Goal: Transaction & Acquisition: Purchase product/service

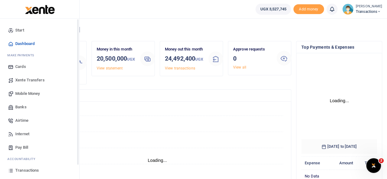
click at [27, 91] on span "Mobile Money" at bounding box center [27, 94] width 24 height 6
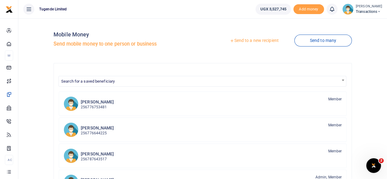
click at [252, 38] on link "Send to a new recipient" at bounding box center [254, 40] width 80 height 11
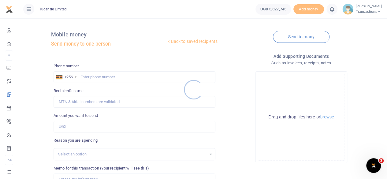
click at [98, 78] on div at bounding box center [193, 89] width 387 height 179
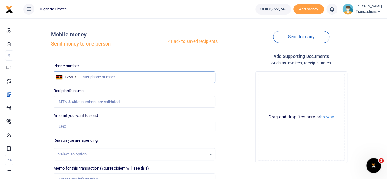
click at [98, 78] on input "text" at bounding box center [135, 77] width 162 height 12
paste input "778-515183"
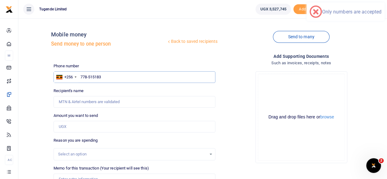
click at [89, 77] on input "778-515183" at bounding box center [135, 77] width 162 height 12
type input "778515183"
type input "Evarist Kwiringira"
type input "778515183"
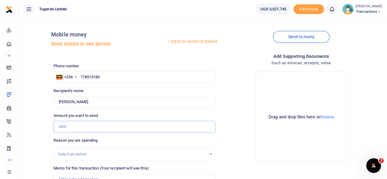
click at [88, 129] on input "Amount you want to send" at bounding box center [135, 127] width 162 height 12
paste input "114,000"
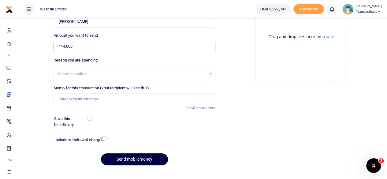
scroll to position [91, 0]
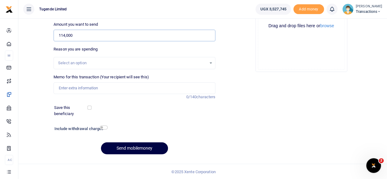
type input "114,000"
click at [86, 87] on input "Memo for this transaction (Your recipient will see this)" at bounding box center [135, 88] width 162 height 12
paste input "UGA026S and UGF892X"
type input "UGA026S and UGF892X"
click at [143, 146] on button "Send mobilemoney" at bounding box center [134, 148] width 67 height 12
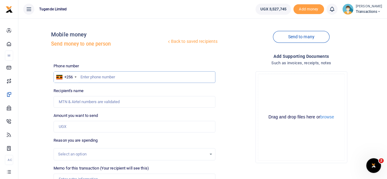
paste input "756325764"
click at [106, 75] on input "text" at bounding box center [135, 77] width 162 height 12
type input "756325764"
type input "Gilbert Tumusiime"
click at [100, 131] on input "Amount you want to send" at bounding box center [135, 127] width 162 height 12
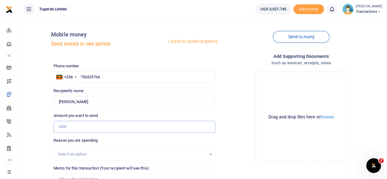
paste input "52000"
type input "52,000"
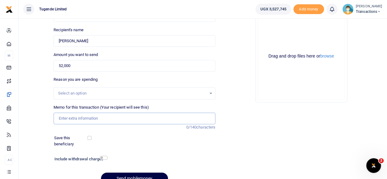
click at [103, 118] on input "Memo for this transaction (Your recipient will see this)" at bounding box center [135, 119] width 162 height 12
paste input "UMA462CQ"
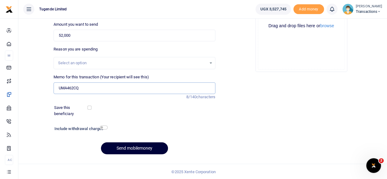
type input "UMA462CQ"
click at [132, 143] on button "Send mobilemoney" at bounding box center [134, 148] width 67 height 12
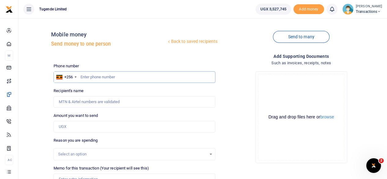
click at [105, 75] on input "text" at bounding box center [135, 77] width 162 height 12
paste input "764865023"
type input "764865023"
type input "Brian Ndyahabwe"
type input "764865023"
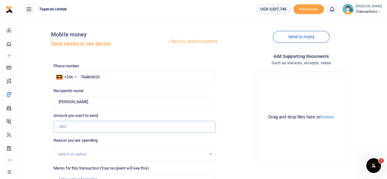
click at [84, 128] on input "Amount you want to send" at bounding box center [135, 127] width 162 height 12
paste input "62000"
type input "62,000"
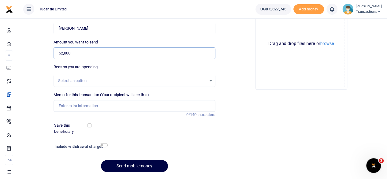
scroll to position [77, 0]
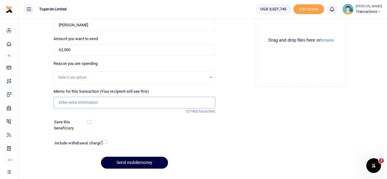
click at [88, 99] on input "Memo for this transaction (Your recipient will see this)" at bounding box center [135, 103] width 162 height 12
paste input "UMA194AK"
type input "UMA194AK"
click at [135, 165] on button "Send mobilemoney" at bounding box center [134, 163] width 67 height 12
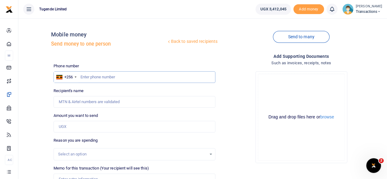
click at [93, 78] on input "text" at bounding box center [135, 77] width 162 height 12
paste input "743 169136"
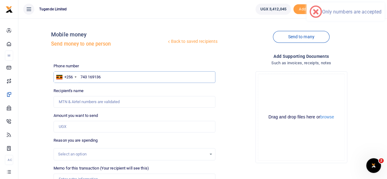
click at [89, 77] on input "743 169136" at bounding box center [135, 77] width 162 height 12
type input "743169136"
type input "Areeni Musiimenta"
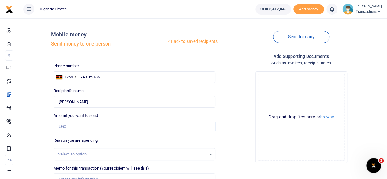
click at [112, 125] on input "Amount you want to send" at bounding box center [135, 127] width 162 height 12
paste input "62000"
type input "62,000"
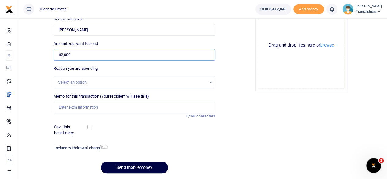
scroll to position [73, 0]
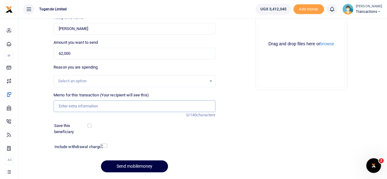
click at [93, 103] on input "Memo for this transaction (Your recipient will see this)" at bounding box center [135, 106] width 162 height 12
paste input "UGE237H"
type input "UGE237H"
click at [132, 164] on button "Send mobilemoney" at bounding box center [134, 166] width 67 height 12
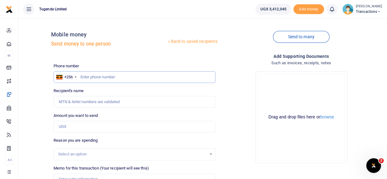
click at [128, 77] on input "text" at bounding box center [135, 77] width 162 height 12
paste input "776989898"
type input "776989898"
type input "Wilson Kamugisha"
type input "776989898"
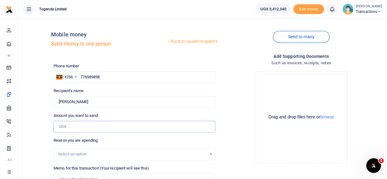
click at [110, 128] on input "Amount you want to send" at bounding box center [135, 127] width 162 height 12
paste input "250,000"
type input "250,000"
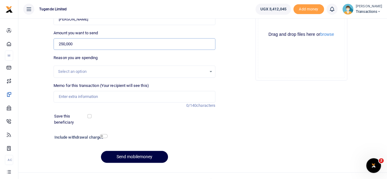
scroll to position [84, 0]
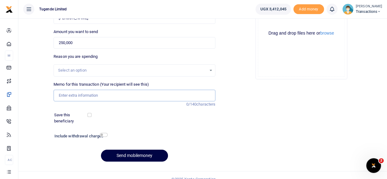
paste input "UGA927"
click at [84, 93] on input "Memo for this transaction (Your recipient will see this)" at bounding box center [135, 96] width 162 height 12
type input "UGA927"
click at [132, 154] on button "Send mobilemoney" at bounding box center [134, 156] width 67 height 12
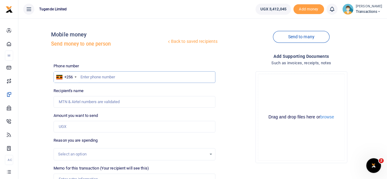
click at [128, 77] on input "text" at bounding box center [135, 77] width 162 height 12
paste input "790418335"
type input "790418335"
type input "[PERSON_NAME]"
type input "790418335"
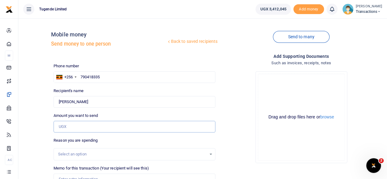
click at [78, 128] on input "Amount you want to send" at bounding box center [135, 127] width 162 height 12
paste input "32,000"
type input "32,000"
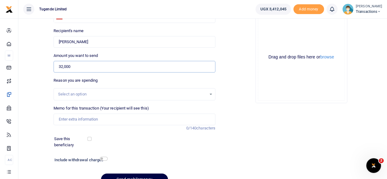
scroll to position [61, 0]
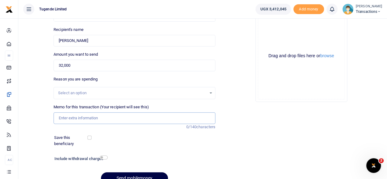
click at [109, 117] on input "Memo for this transaction (Your recipient will see this)" at bounding box center [135, 118] width 162 height 12
paste input "UMA938CE"
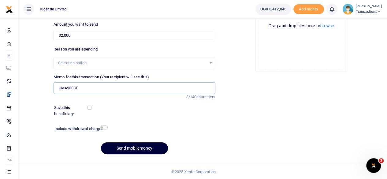
type input "UMA938CE"
click at [135, 152] on button "Send mobilemoney" at bounding box center [134, 148] width 67 height 12
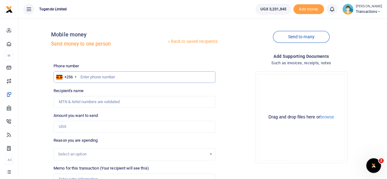
click at [108, 77] on input "text" at bounding box center [135, 77] width 162 height 12
paste input "791049271"
type input "791049271"
type input "Muhereza Katusime"
type input "791049271"
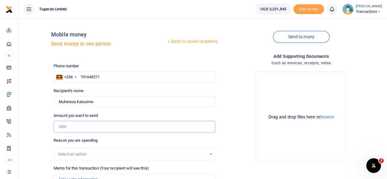
click at [106, 124] on input "Amount you want to send" at bounding box center [135, 127] width 162 height 12
paste input "52,000"
type input "52,000"
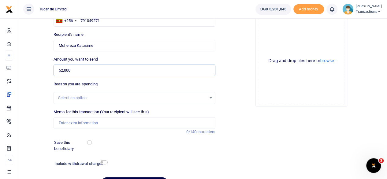
scroll to position [57, 0]
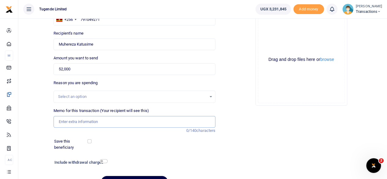
click at [92, 121] on input "Memo for this transaction (Your recipient will see this)" at bounding box center [135, 122] width 162 height 12
paste input "UMA827CQ"
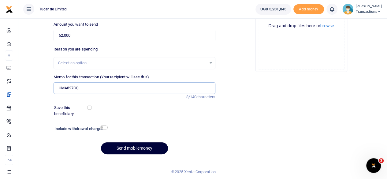
type input "UMA827CQ"
click at [133, 146] on button "Send mobilemoney" at bounding box center [134, 148] width 67 height 12
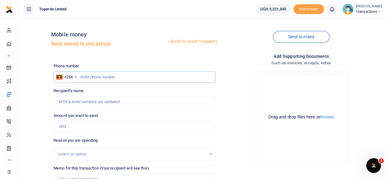
click at [101, 73] on input "text" at bounding box center [135, 77] width 162 height 12
paste input "0764-730600"
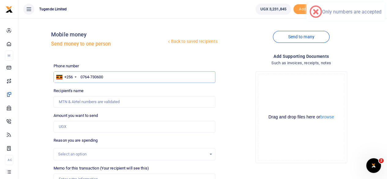
click at [83, 77] on input "0764-730600" at bounding box center [135, 77] width 162 height 12
click at [88, 77] on input "764-730600" at bounding box center [135, 77] width 162 height 12
type input "764730600"
type input "[PERSON_NAME]"
type input "764730600"
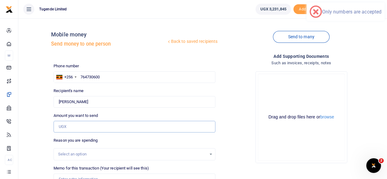
click at [104, 129] on input "Amount you want to send" at bounding box center [135, 127] width 162 height 12
paste input "310,000"
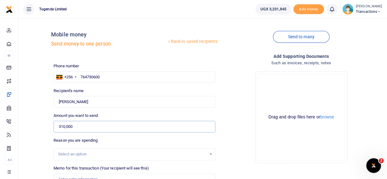
type input "310,000"
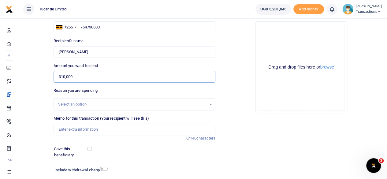
scroll to position [56, 0]
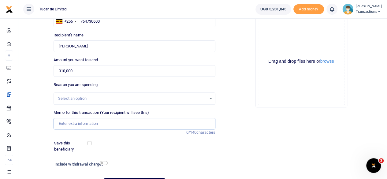
click at [102, 129] on input "Memo for this transaction (Your recipient will see this)" at bounding box center [135, 124] width 162 height 12
paste input "UGD567X,UGC470W,UGE014C,,UGB099Y,UGB861Y and UGC517R"
click at [76, 123] on input "UGD567X,UGC470W,UGE014C,,UGB099Y,UGB861Y and UGC517R" at bounding box center [135, 124] width 162 height 12
click at [94, 126] on input "UGD567X UGC470W,UGE014C,,UGB099Y,UGB861Y and UGC517R" at bounding box center [135, 124] width 162 height 12
click at [114, 124] on input "UGD567X UGC470W UGE014C,,UGB099Y,UGB861Y and UGC517R" at bounding box center [135, 124] width 162 height 12
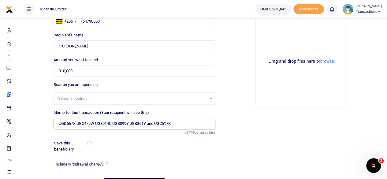
click at [131, 123] on input "UGD567X UGC470W UGE014C UGB099Y,UGB861Y and UGC517R" at bounding box center [135, 124] width 162 height 12
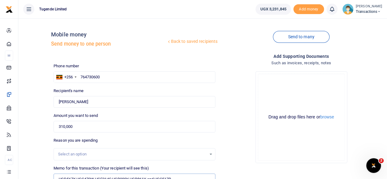
scroll to position [91, 0]
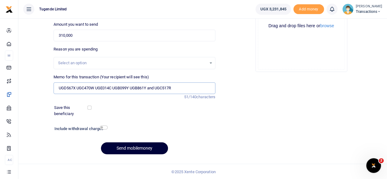
type input "UGD567X UGC470W UGE014C UGB099Y UGB861Y and UGC517R"
click at [132, 146] on button "Send mobilemoney" at bounding box center [134, 148] width 67 height 12
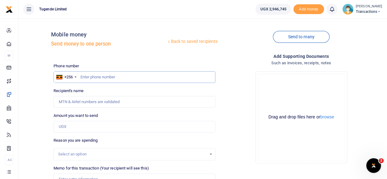
click at [112, 74] on input "text" at bounding box center [135, 77] width 162 height 12
paste input "394846108"
type input "394846108"
type input "Ivan Ediomu"
type input "394846108"
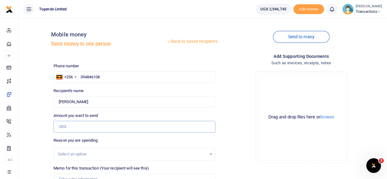
click at [96, 125] on input "Amount you want to send" at bounding box center [135, 127] width 162 height 12
paste input "95000"
type input "95,000"
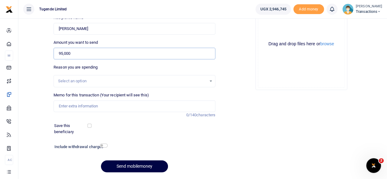
scroll to position [73, 0]
click at [118, 108] on input "Memo for this transaction (Your recipient will see this)" at bounding box center [135, 106] width 162 height 12
paste input "UGB928E"
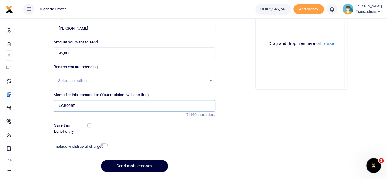
type input "UGB928E"
click at [134, 170] on button "Send mobilemoney" at bounding box center [134, 166] width 67 height 12
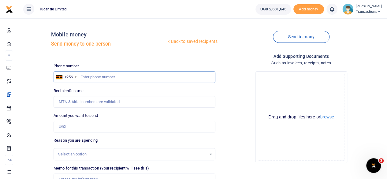
paste input "778887834"
click at [110, 78] on input "text" at bounding box center [135, 77] width 162 height 12
type input "778887834"
type input "Hasani Nsubuga"
type input "778887834"
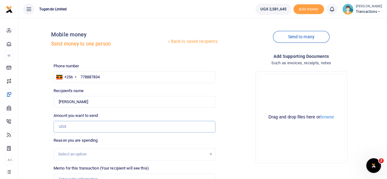
click at [106, 126] on input "Amount you want to send" at bounding box center [135, 127] width 162 height 12
paste input "52,000"
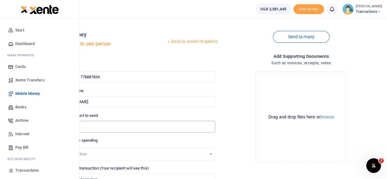
type input "52,000"
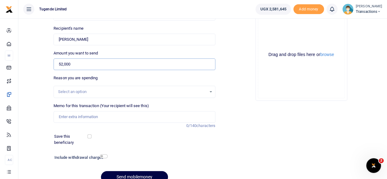
scroll to position [63, 0]
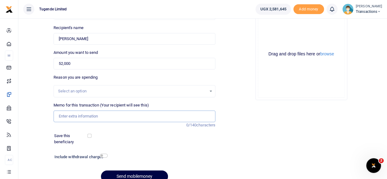
click at [118, 115] on input "Memo for this transaction (Your recipient will see this)" at bounding box center [135, 116] width 162 height 12
paste input "UMA381DG"
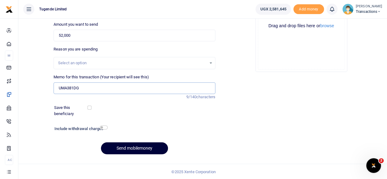
type input "UMA381DG"
click at [132, 150] on button "Send mobilemoney" at bounding box center [134, 148] width 67 height 12
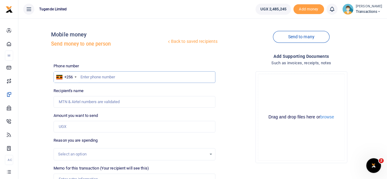
paste input "766663429"
click at [99, 78] on input "766663429" at bounding box center [135, 77] width 162 height 12
type input "766663429"
type input "Joel Ssenyojjo"
click at [136, 123] on input "Amount you want to send" at bounding box center [135, 127] width 162 height 12
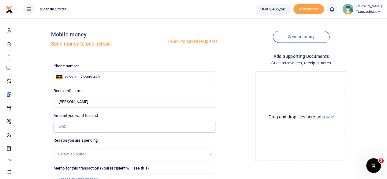
paste input "52,000"
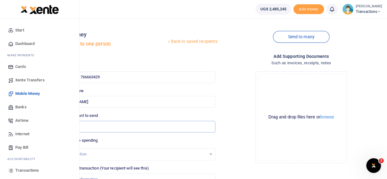
type input "52,000"
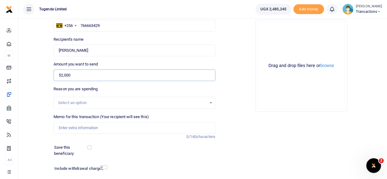
scroll to position [52, 0]
click at [122, 125] on input "Memo for this transaction (Your recipient will see this)" at bounding box center [135, 128] width 162 height 12
paste input "UGA546Q"
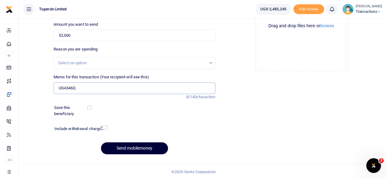
type input "UGA546Q"
click at [141, 146] on button "Send mobilemoney" at bounding box center [134, 148] width 67 height 12
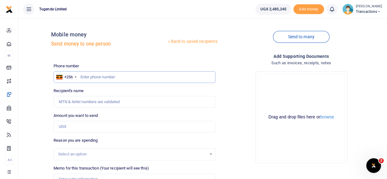
click at [113, 76] on input "text" at bounding box center [135, 77] width 162 height 12
paste input "786646500"
type input "786646500"
type input "[PERSON_NAME]"
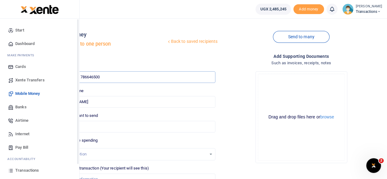
type input "786646500"
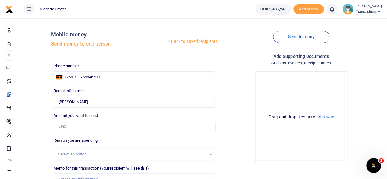
click at [84, 124] on input "Amount you want to send" at bounding box center [135, 127] width 162 height 12
paste input "154000"
type input "154,000"
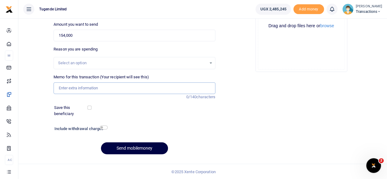
click at [97, 90] on input "Memo for this transaction (Your recipient will see this)" at bounding box center [135, 88] width 162 height 12
paste input "UGC240W, UMA602CL AND UFZ294U"
click at [78, 90] on input "UGC240W, UMA602CL AND UFZ294U" at bounding box center [135, 88] width 162 height 12
type input "UGC240W UMA602CL AND UFZ294U"
click at [134, 146] on button "Send mobilemoney" at bounding box center [134, 148] width 67 height 12
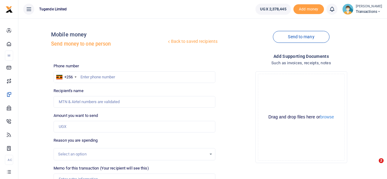
scroll to position [91, 0]
